Goal: Task Accomplishment & Management: Complete application form

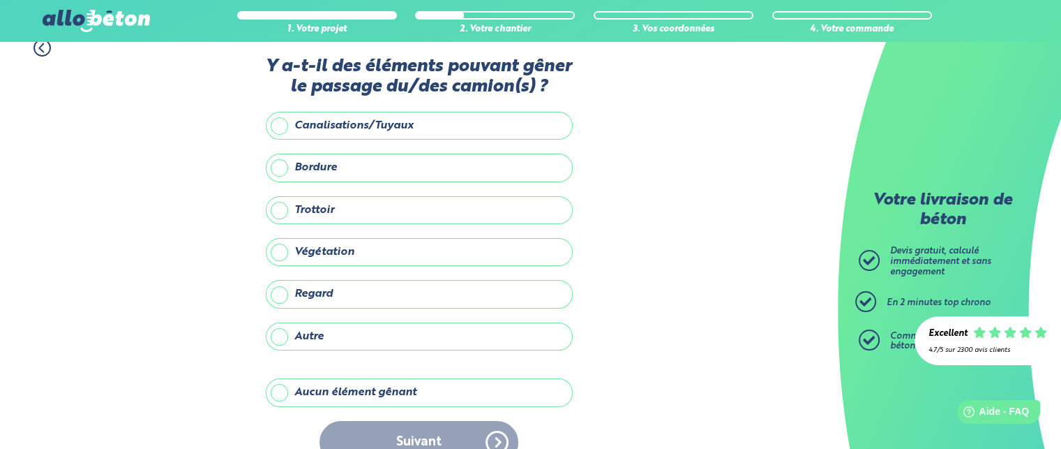
scroll to position [14, 0]
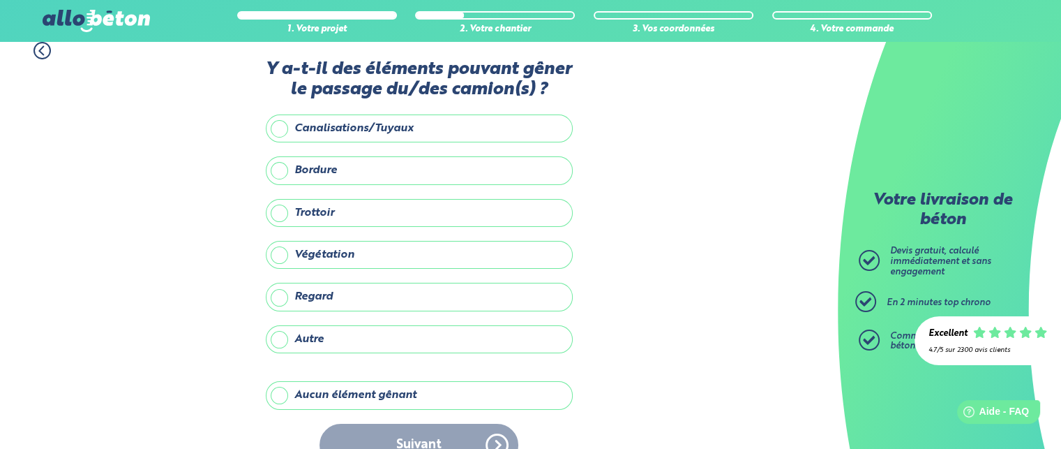
click at [279, 393] on label "Aucun élément gênant" at bounding box center [419, 395] width 307 height 28
click at [0, 0] on input "Aucun élément gênant" at bounding box center [0, 0] width 0 height 0
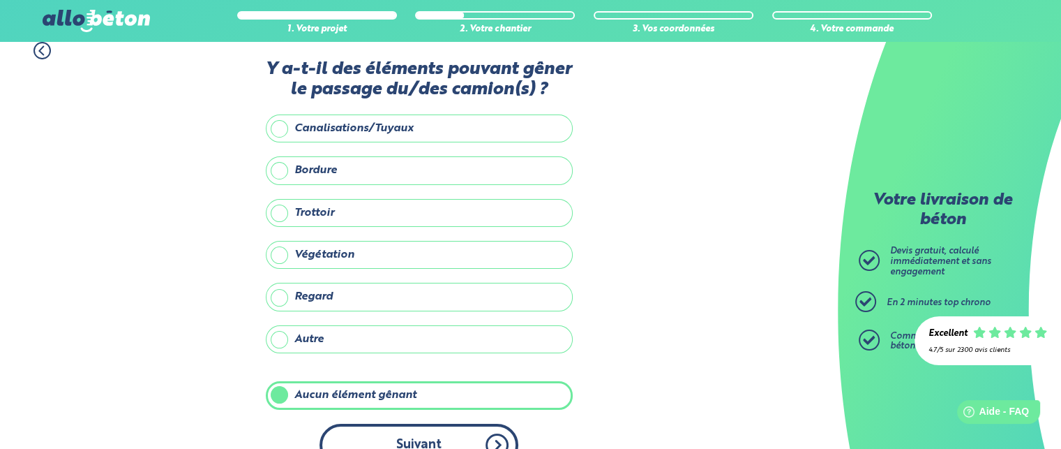
click at [377, 426] on button "Suivant" at bounding box center [419, 444] width 199 height 43
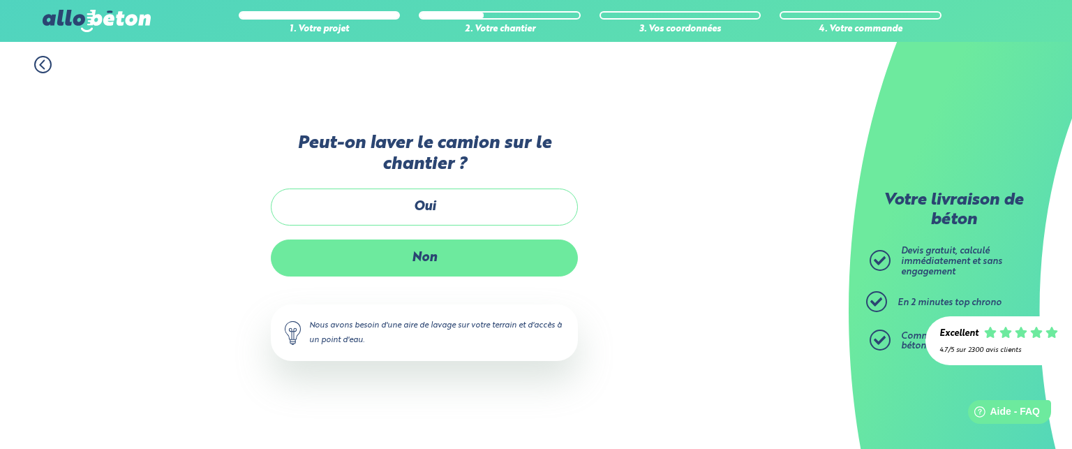
click at [421, 270] on label "Non" at bounding box center [424, 257] width 307 height 37
click at [0, 0] on input "Non" at bounding box center [0, 0] width 0 height 0
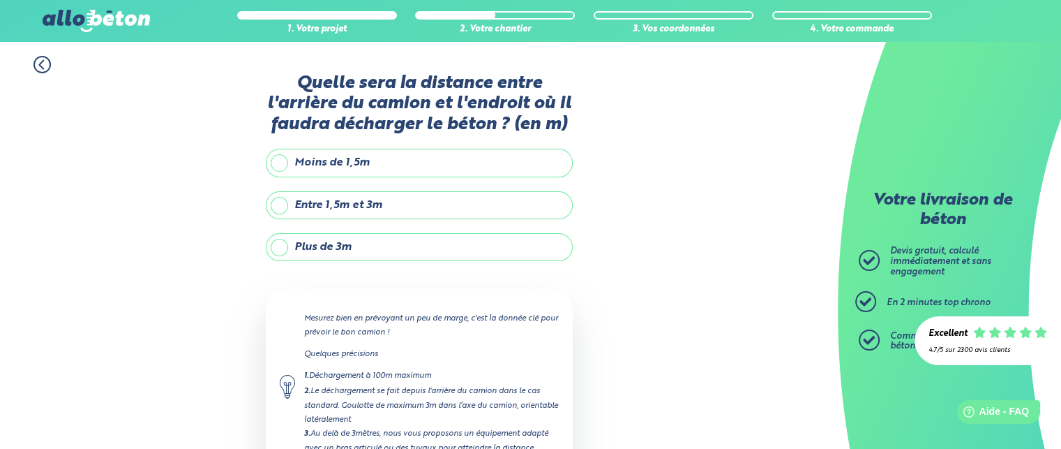
click at [284, 204] on label "Entre 1,5m et 3m" at bounding box center [419, 205] width 307 height 28
click at [0, 0] on input "Entre 1,5m et 3m" at bounding box center [0, 0] width 0 height 0
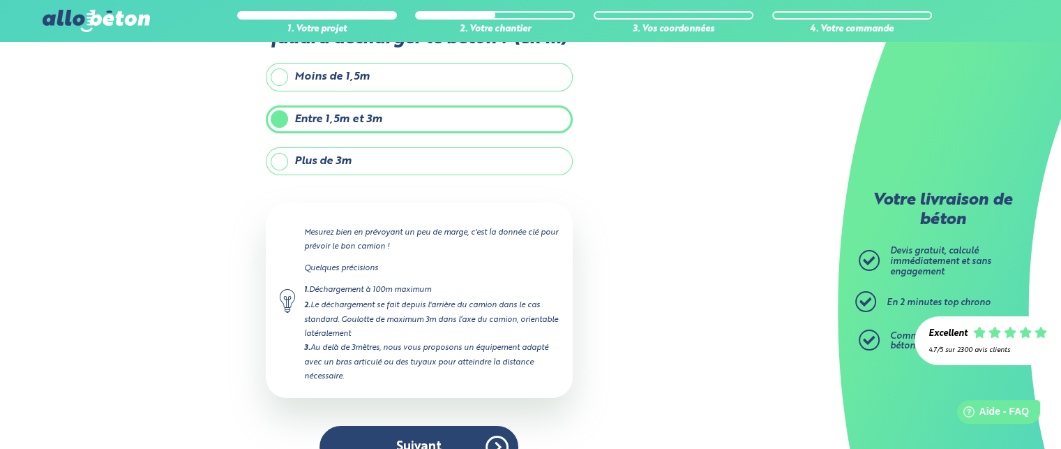
scroll to position [115, 0]
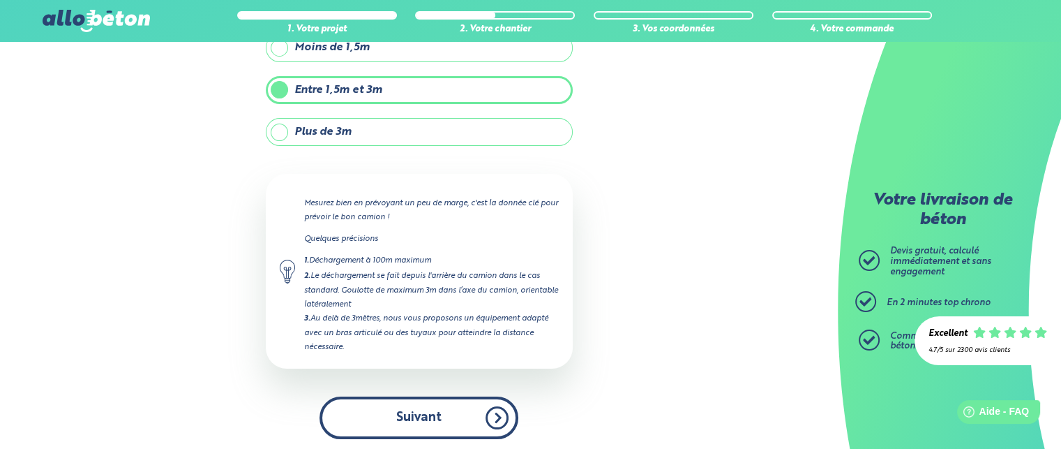
click at [490, 412] on button "Suivant" at bounding box center [419, 417] width 199 height 43
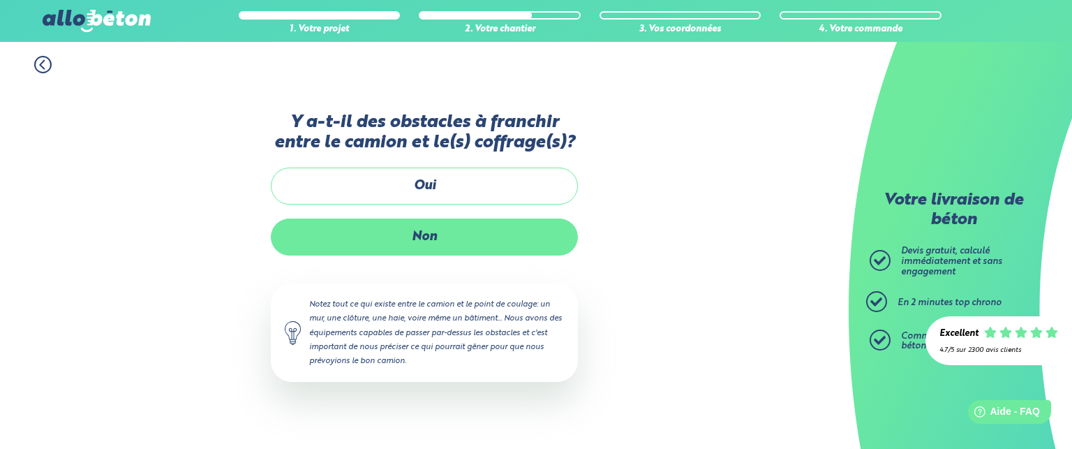
click at [423, 237] on label "Non" at bounding box center [424, 236] width 307 height 37
click at [0, 0] on input "Non" at bounding box center [0, 0] width 0 height 0
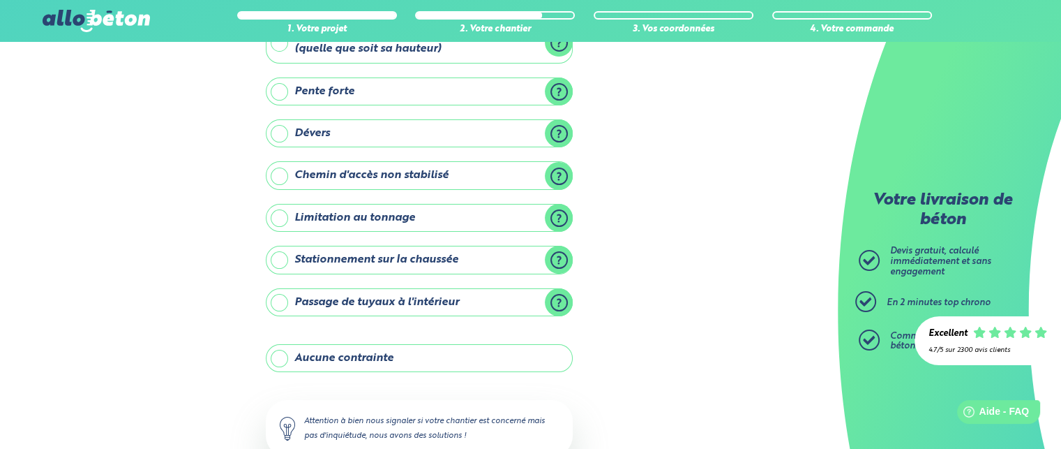
scroll to position [123, 0]
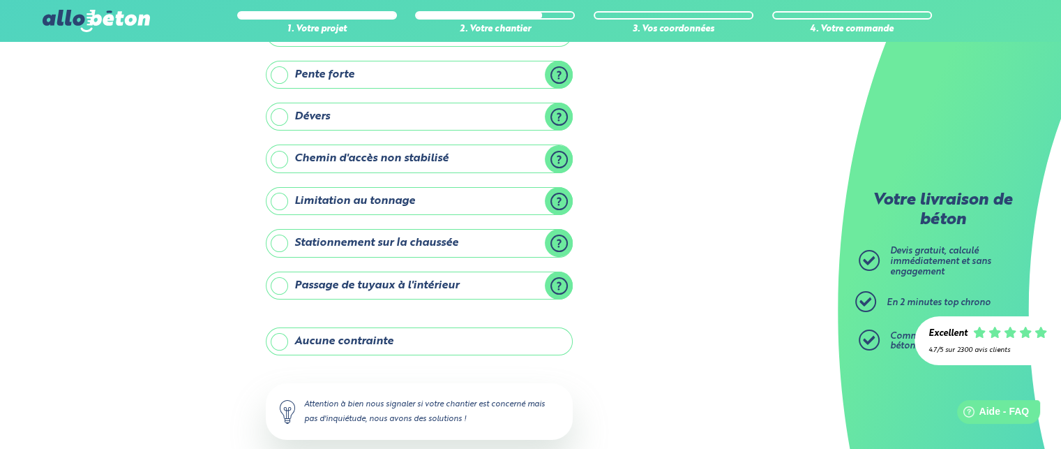
click at [350, 346] on label "Aucune contrainte" at bounding box center [419, 341] width 307 height 28
click at [0, 0] on input "Aucune contrainte" at bounding box center [0, 0] width 0 height 0
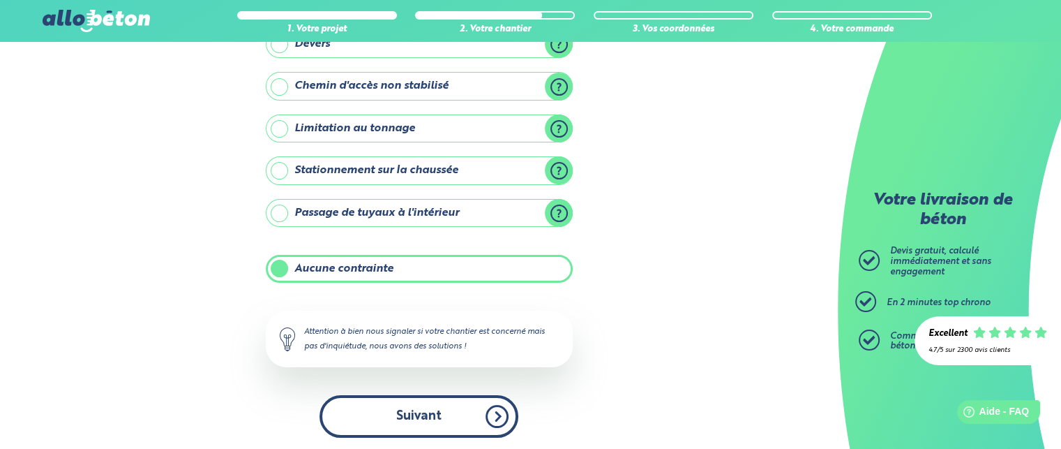
click at [469, 397] on button "Suivant" at bounding box center [419, 416] width 199 height 43
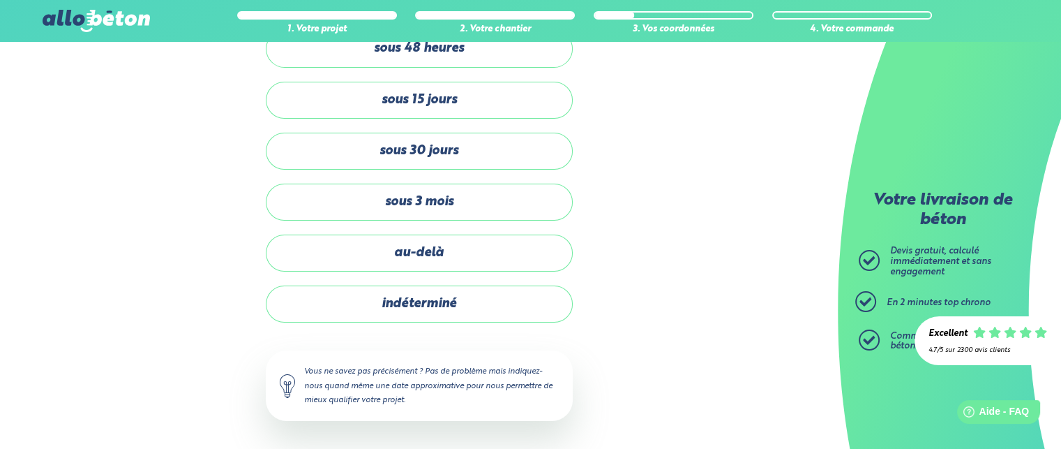
scroll to position [75, 0]
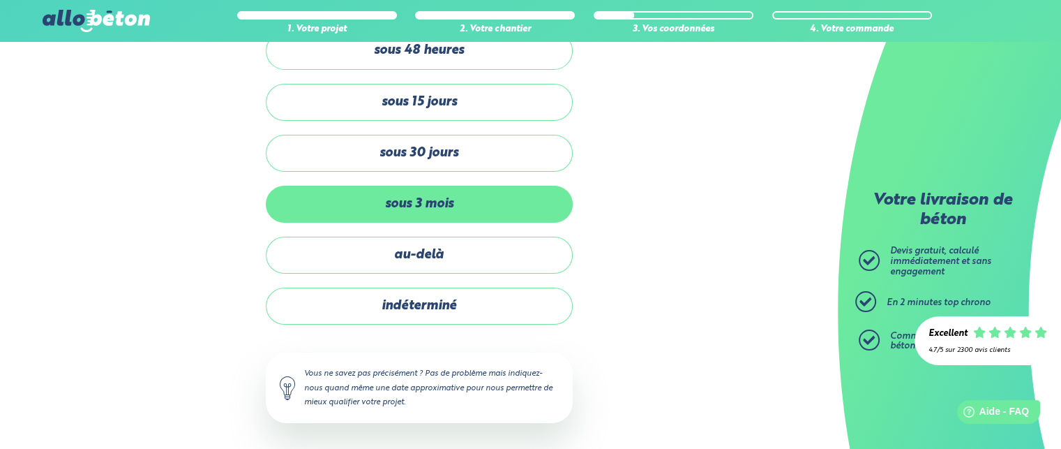
click at [453, 206] on label "sous 3 mois" at bounding box center [419, 204] width 307 height 37
click at [0, 0] on input "sous 3 mois" at bounding box center [0, 0] width 0 height 0
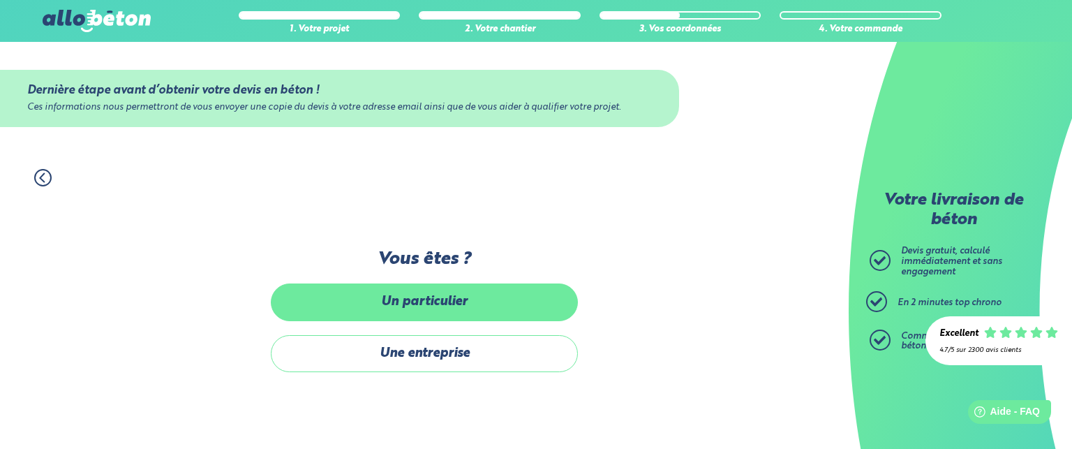
click at [469, 315] on label "Un particulier" at bounding box center [424, 301] width 307 height 37
click at [0, 0] on input "Un particulier" at bounding box center [0, 0] width 0 height 0
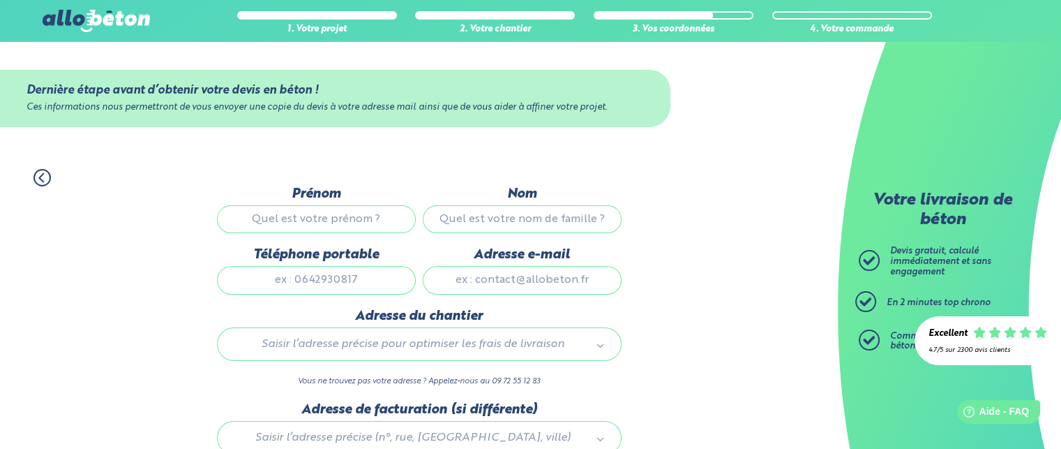
click at [325, 211] on input "Prénom" at bounding box center [316, 219] width 199 height 28
type input "stephane"
click at [539, 209] on input "Nom" at bounding box center [522, 219] width 199 height 28
type input "marchis"
click at [313, 281] on input "Téléphone portable" at bounding box center [316, 280] width 199 height 28
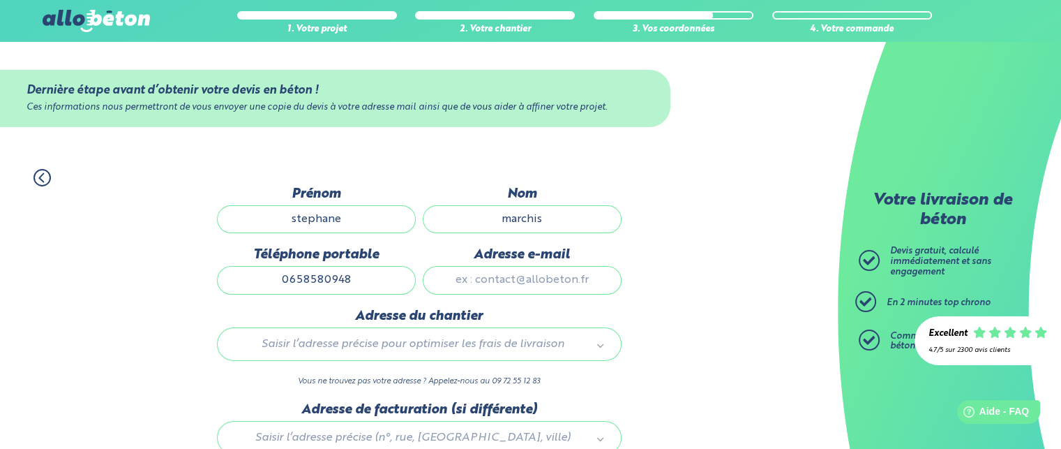
type input "0658580948"
click at [490, 285] on input "Adresse e-mail" at bounding box center [522, 280] width 199 height 28
type input "[EMAIL_ADDRESS][DOMAIN_NAME]"
type input "[STREET_ADDRESS]"
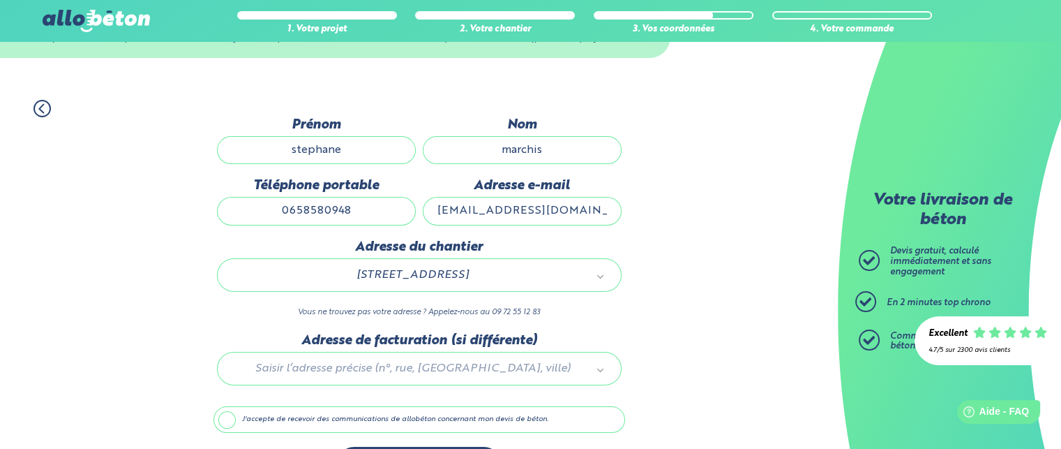
scroll to position [114, 0]
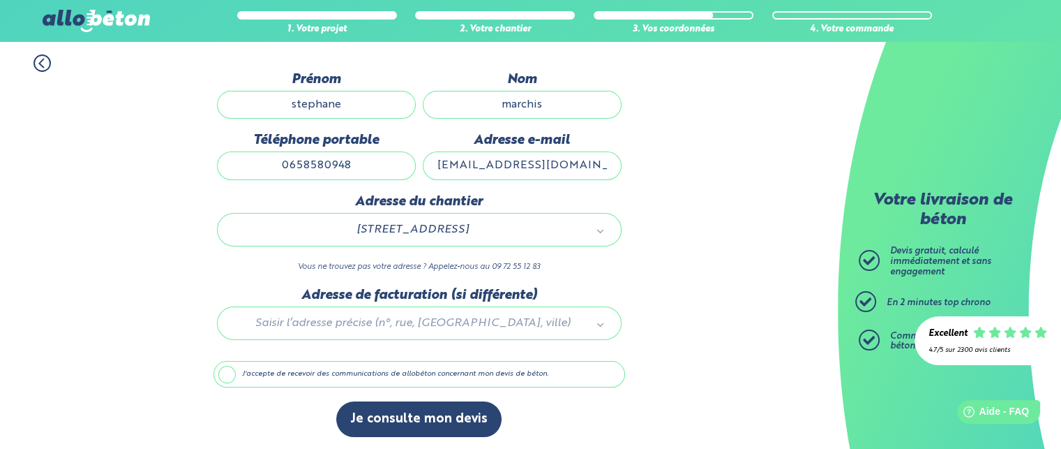
click at [483, 313] on div at bounding box center [419, 320] width 412 height 66
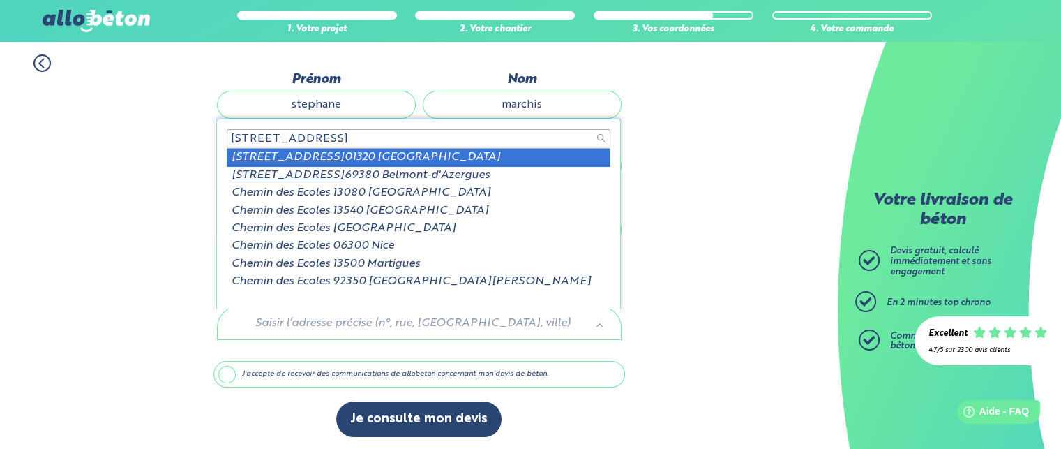
type input "[STREET_ADDRESS]"
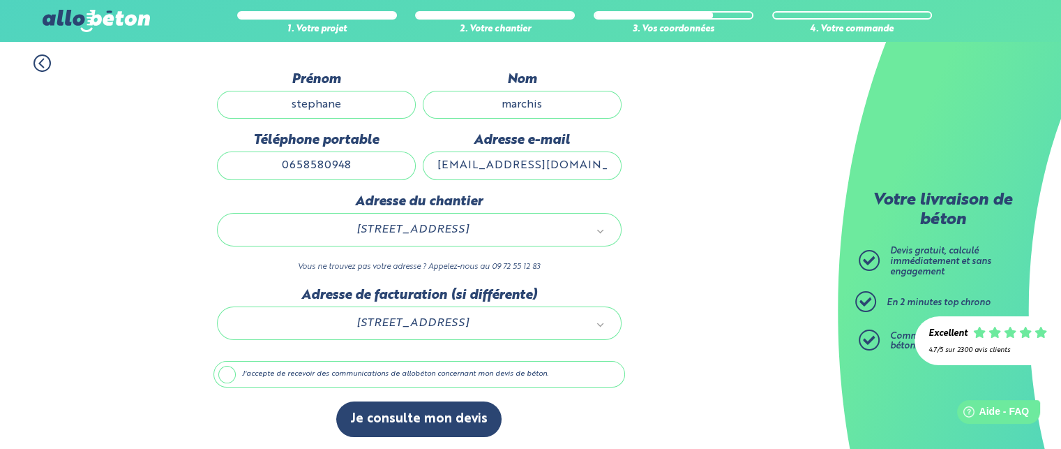
click at [225, 375] on label "J'accepte de recevoir des communications de allobéton concernant mon devis de b…" at bounding box center [419, 374] width 412 height 27
click at [0, 0] on input "J'accepte de recevoir des communications de allobéton concernant mon devis de b…" at bounding box center [0, 0] width 0 height 0
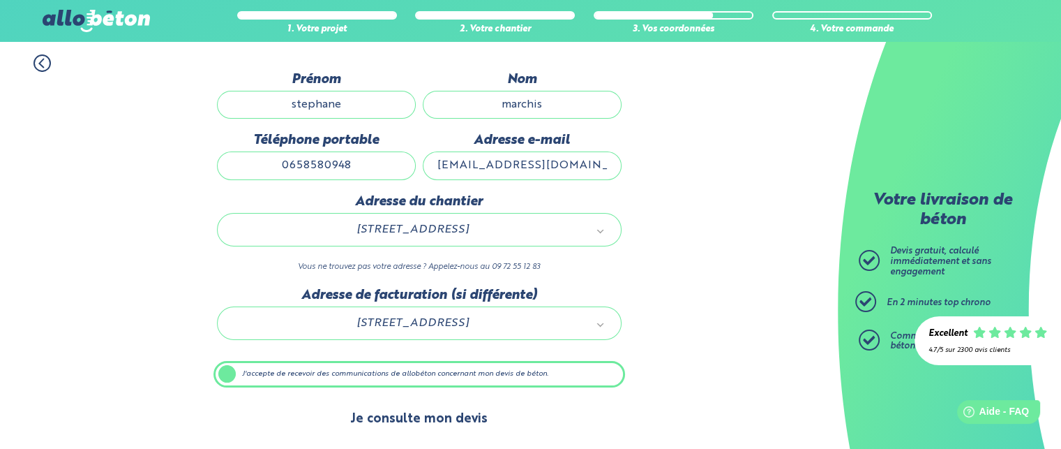
click at [367, 409] on button "Je consulte mon devis" at bounding box center [418, 419] width 165 height 36
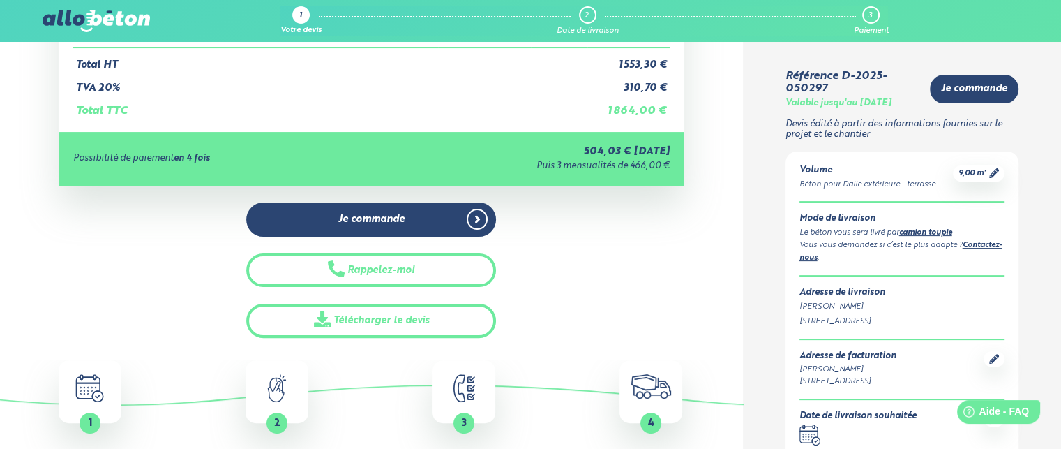
scroll to position [417, 0]
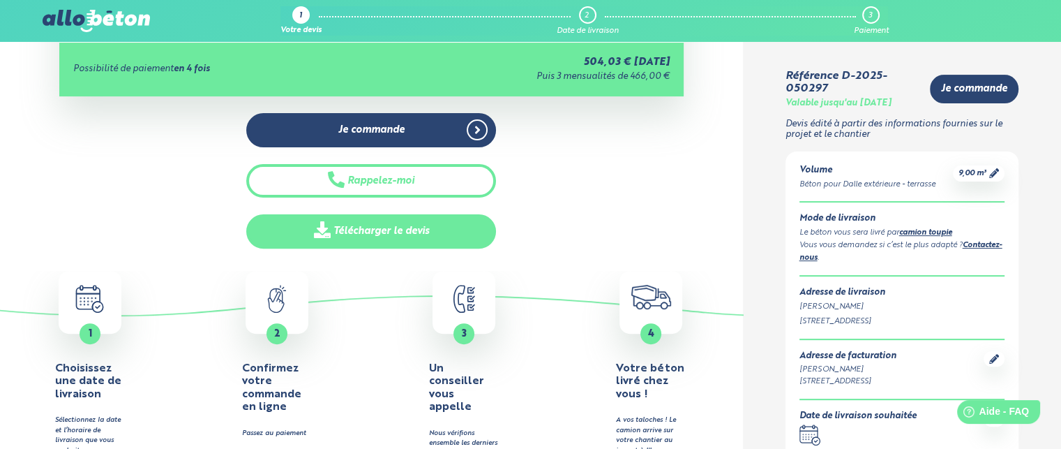
click at [391, 236] on link "Télécharger le devis" at bounding box center [371, 231] width 250 height 34
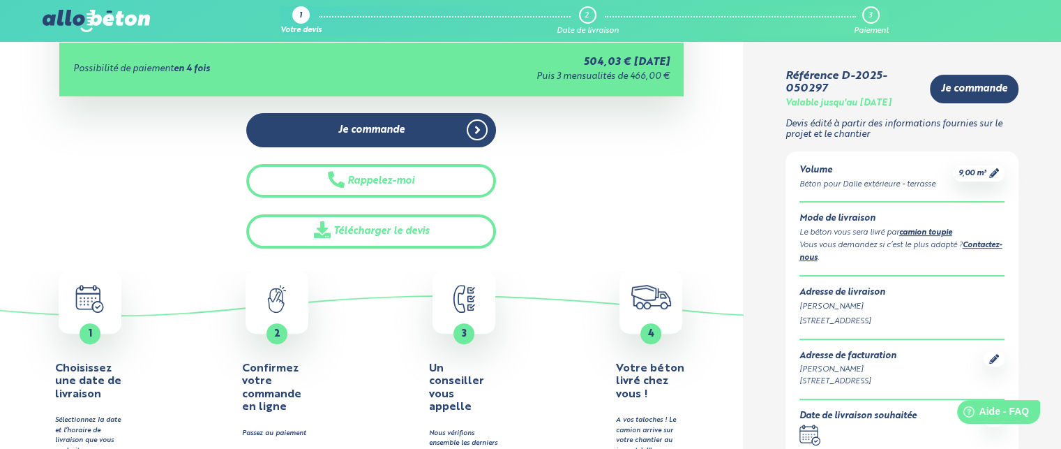
drag, startPoint x: 1060, startPoint y: 188, endPoint x: 1056, endPoint y: 167, distance: 21.3
click at [991, 173] on icon at bounding box center [994, 173] width 10 height 10
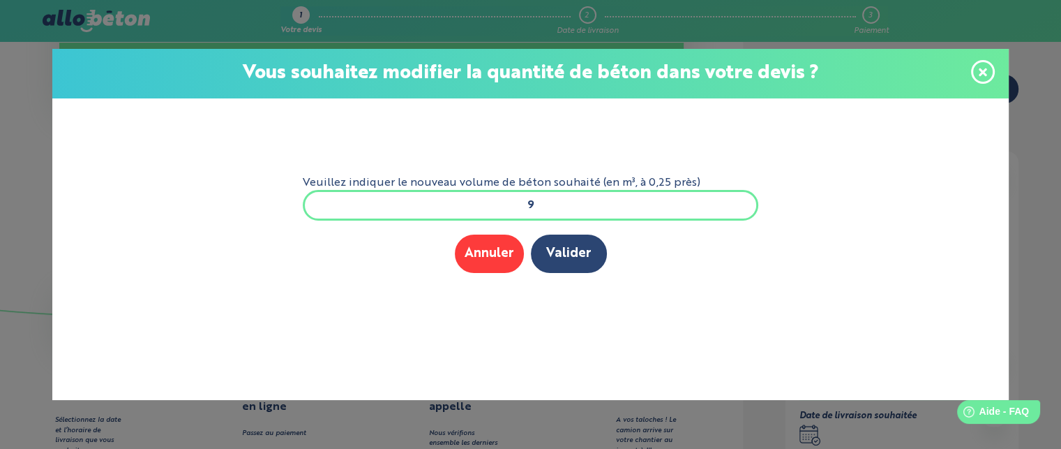
click at [529, 204] on input "9" at bounding box center [531, 205] width 456 height 31
type input "8.5"
click at [569, 251] on button "Valider" at bounding box center [569, 253] width 76 height 38
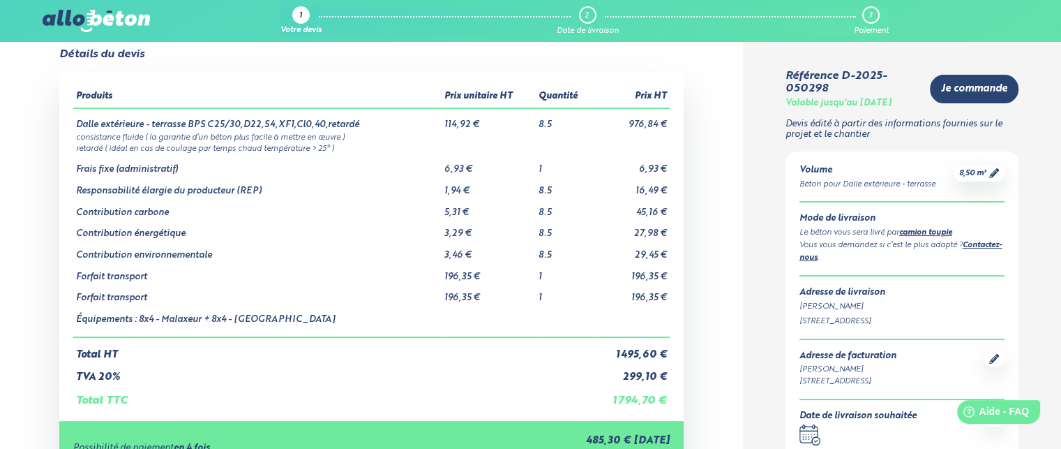
scroll to position [43, 0]
